Goal: Information Seeking & Learning: Understand process/instructions

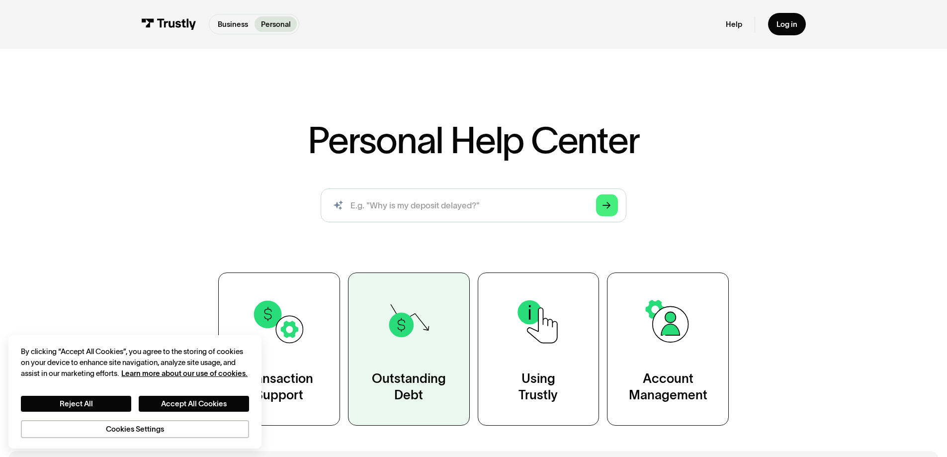
click at [435, 335] on img at bounding box center [408, 321] width 55 height 55
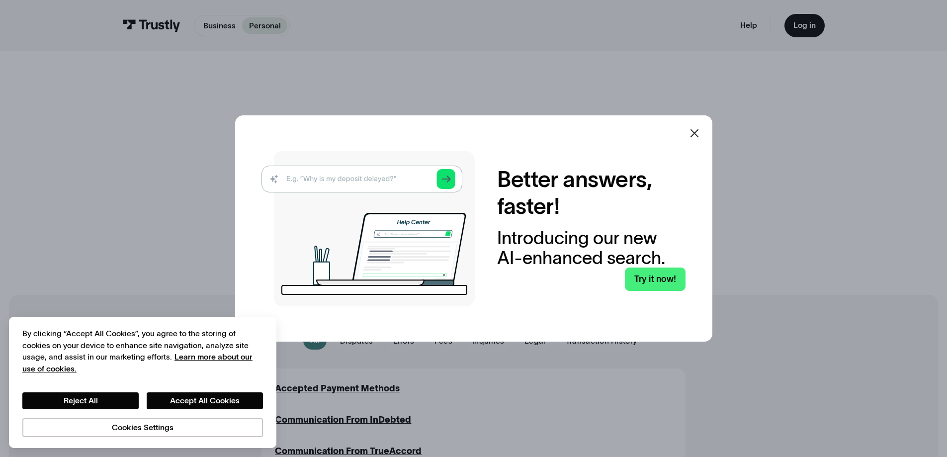
drag, startPoint x: 700, startPoint y: 132, endPoint x: 717, endPoint y: 134, distance: 17.0
click at [701, 132] on icon at bounding box center [695, 133] width 12 height 12
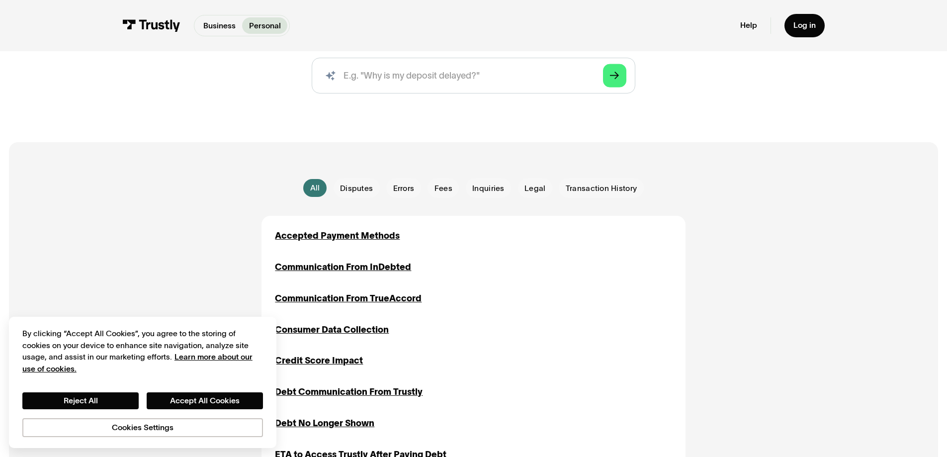
scroll to position [199, 0]
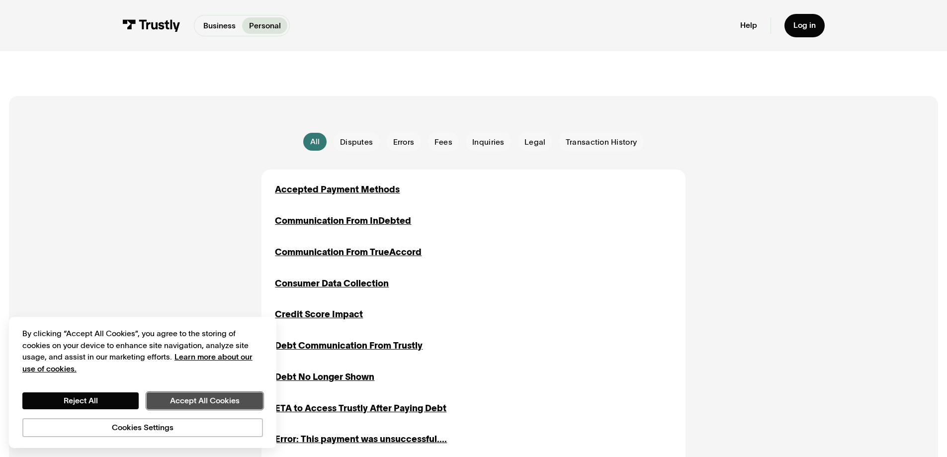
drag, startPoint x: 194, startPoint y: 402, endPoint x: 307, endPoint y: 367, distance: 118.1
click at [199, 400] on button "Accept All Cookies" at bounding box center [205, 400] width 116 height 17
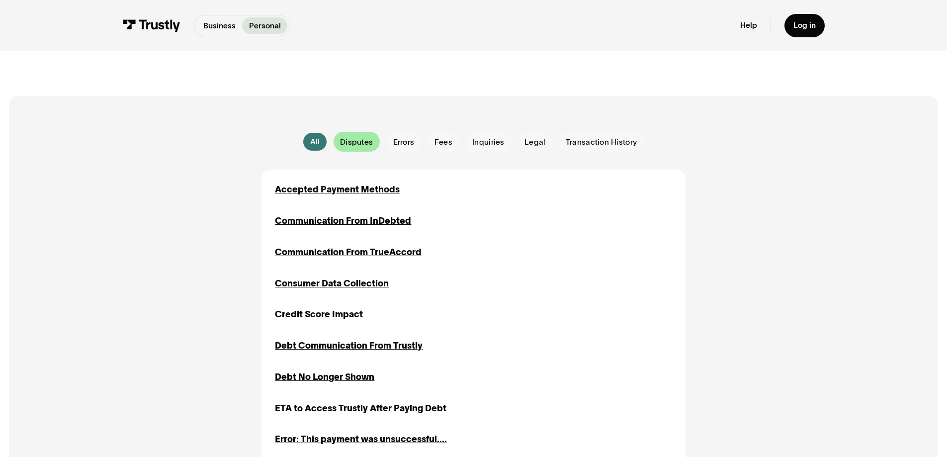
click at [369, 145] on span "Disputes" at bounding box center [356, 142] width 33 height 11
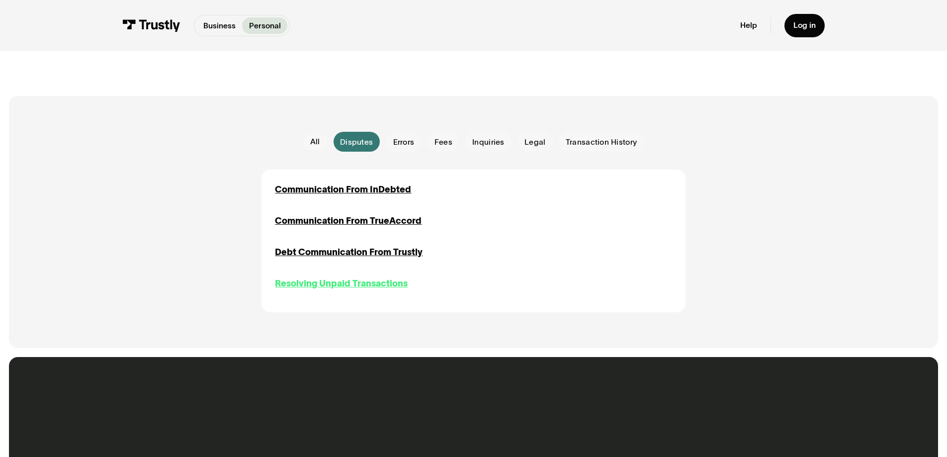
click at [379, 287] on div "Resolving Unpaid Transactions" at bounding box center [341, 283] width 133 height 13
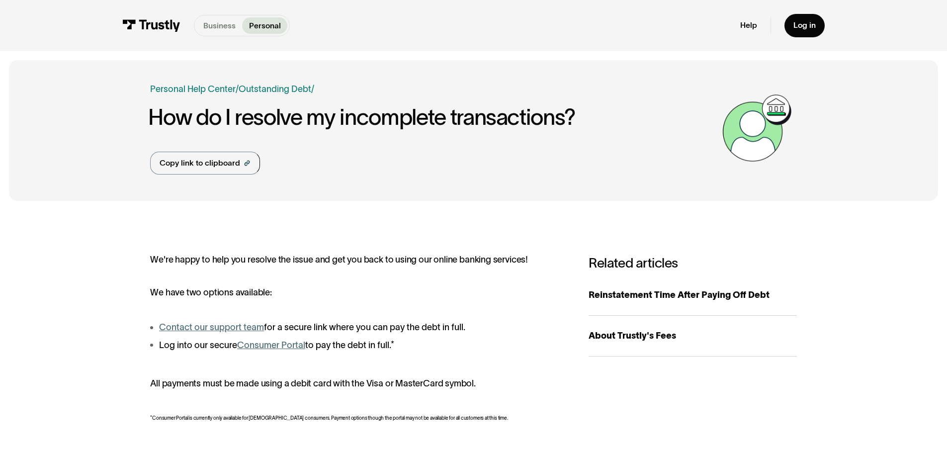
click at [227, 29] on p "Business" at bounding box center [219, 26] width 32 height 12
